Goal: Task Accomplishment & Management: Use online tool/utility

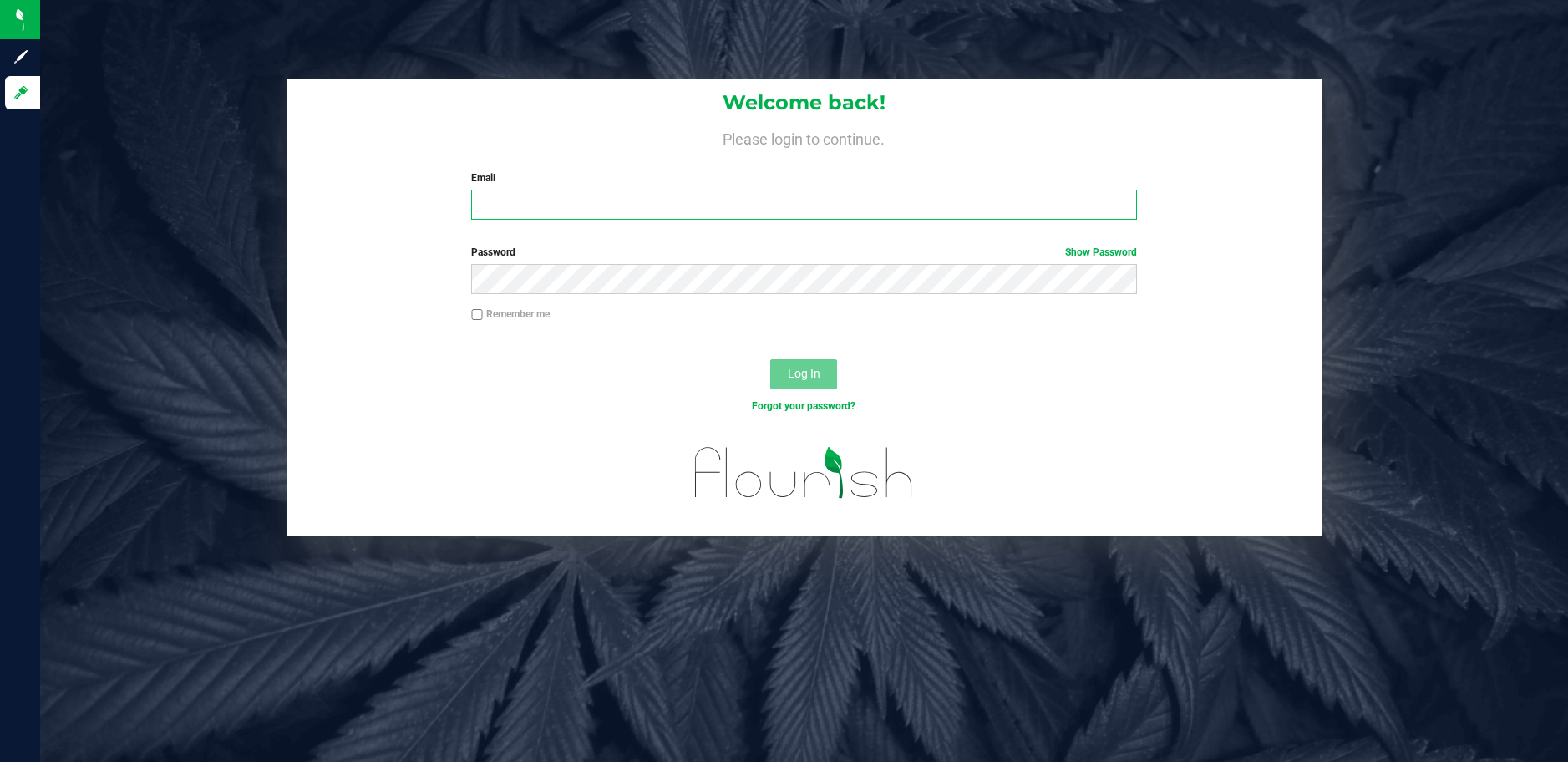
click at [704, 215] on input "Email" at bounding box center [804, 205] width 665 height 30
type input "[EMAIL_ADDRESS][DOMAIN_NAME]"
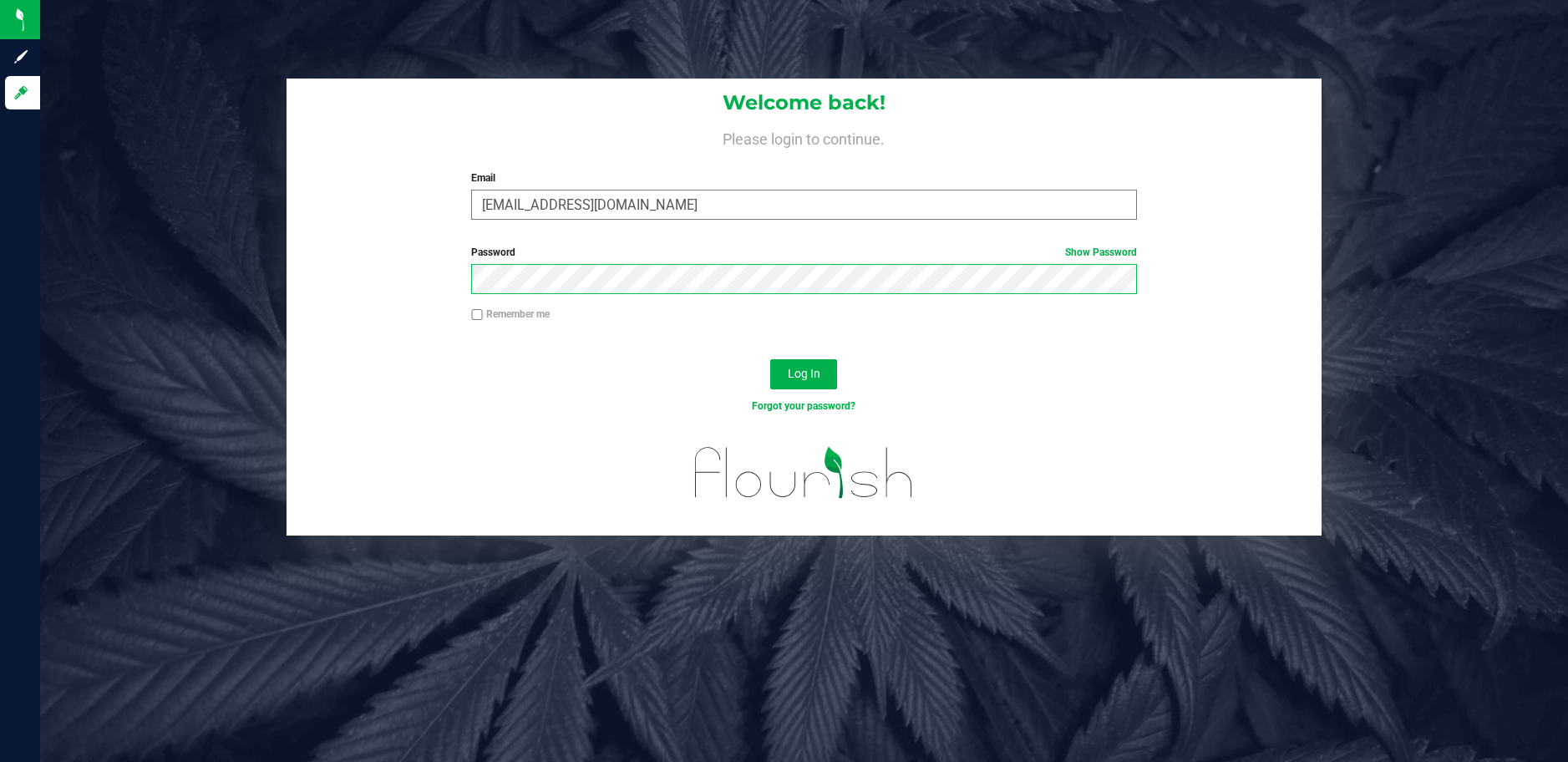
click at [770, 359] on button "Log In" at bounding box center [803, 374] width 67 height 30
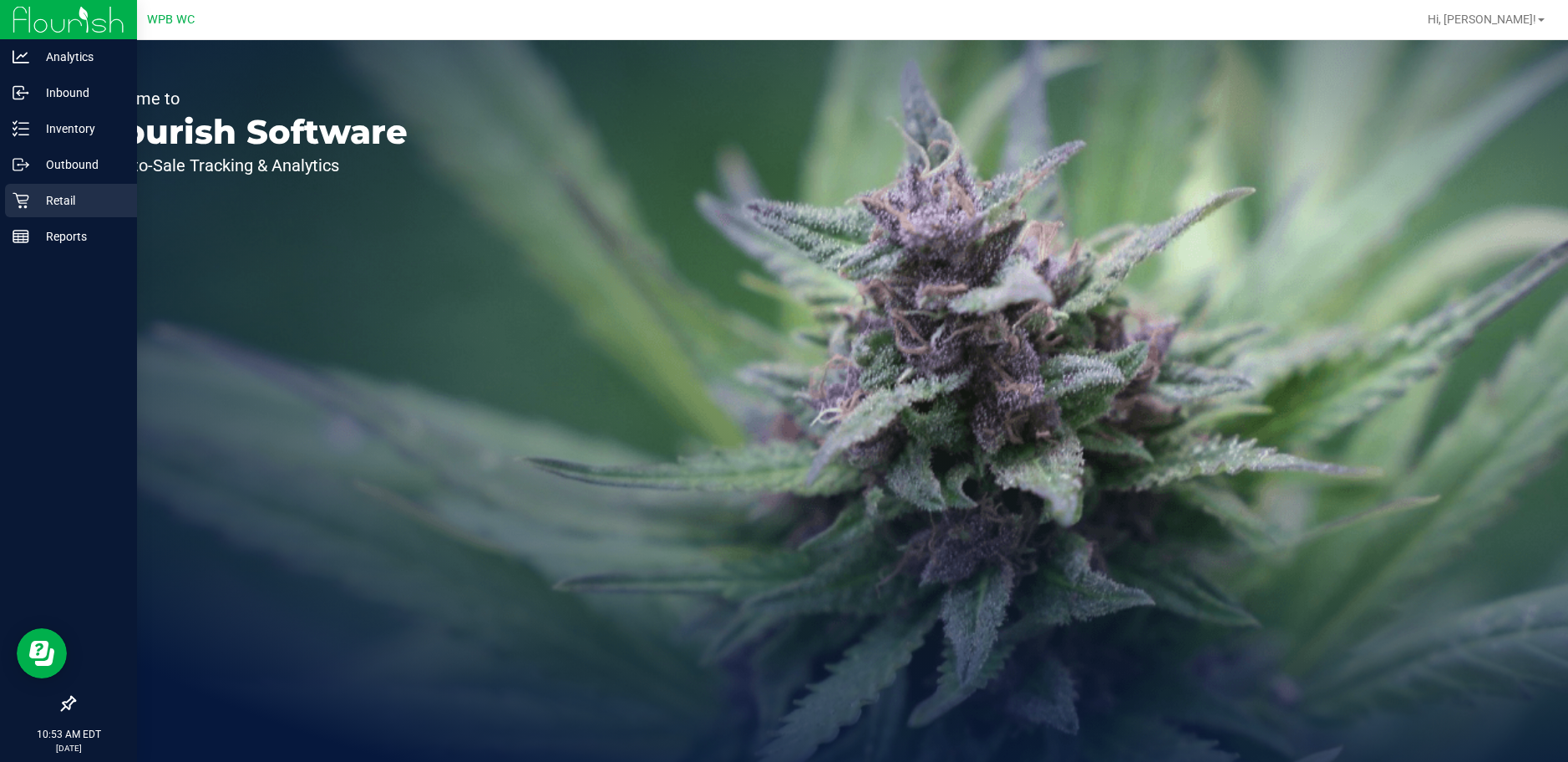
click at [20, 201] on icon at bounding box center [21, 201] width 16 height 16
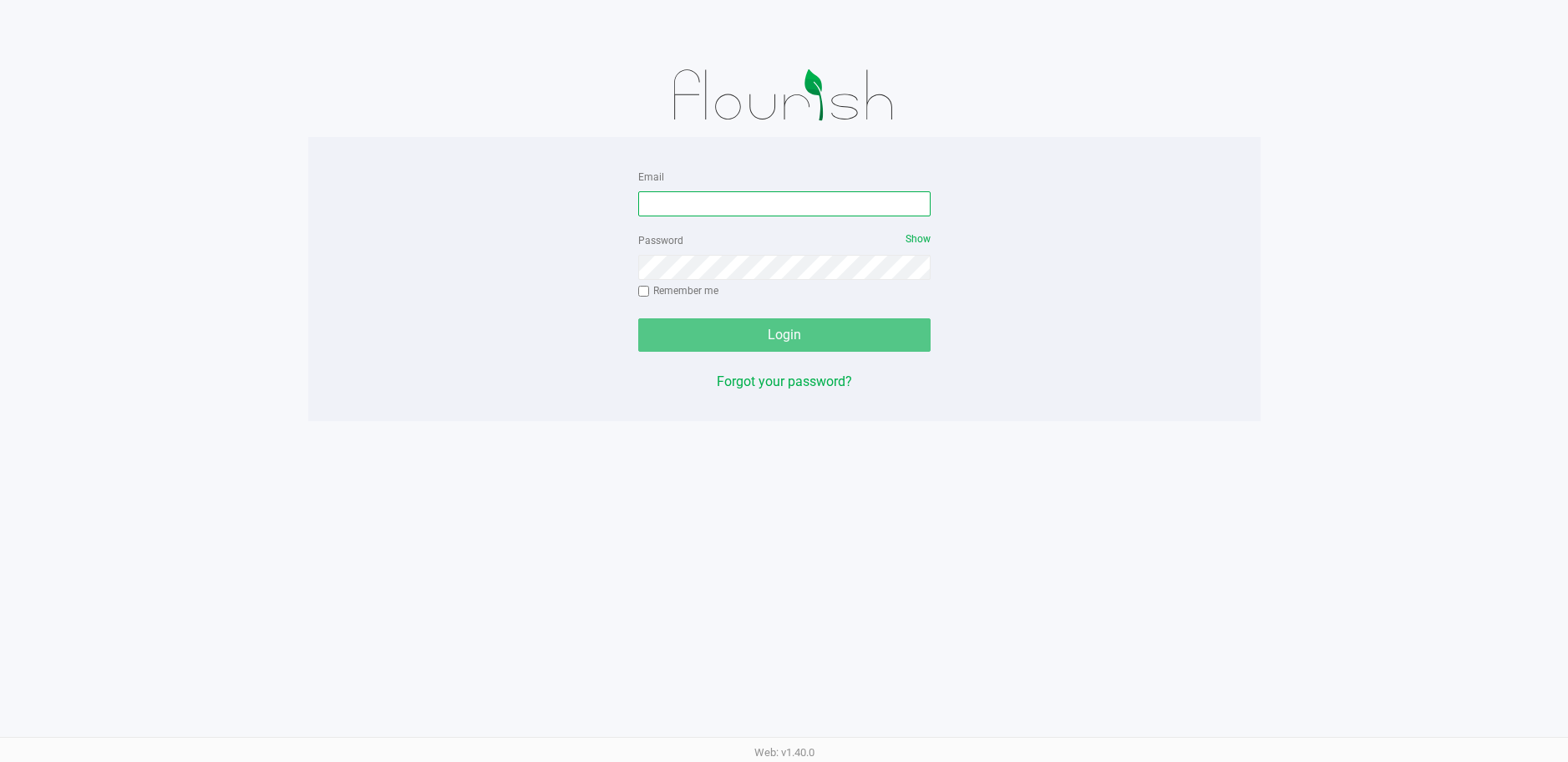
click at [735, 199] on input "Email" at bounding box center [784, 204] width 292 height 25
type input "[EMAIL_ADDRESS][DOMAIN_NAME]"
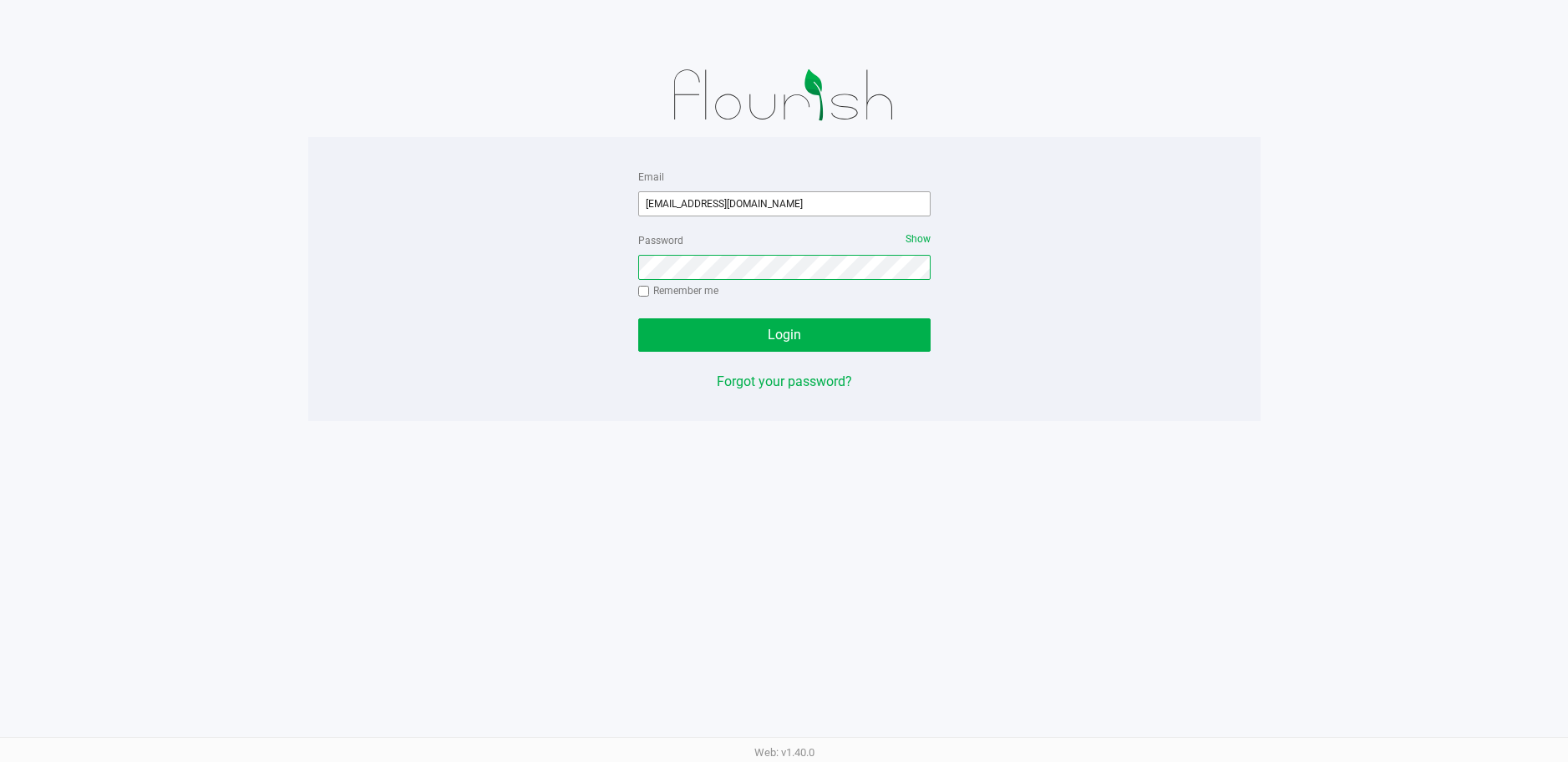
click at [638, 318] on button "Login" at bounding box center [784, 334] width 292 height 33
